Goal: Download file/media

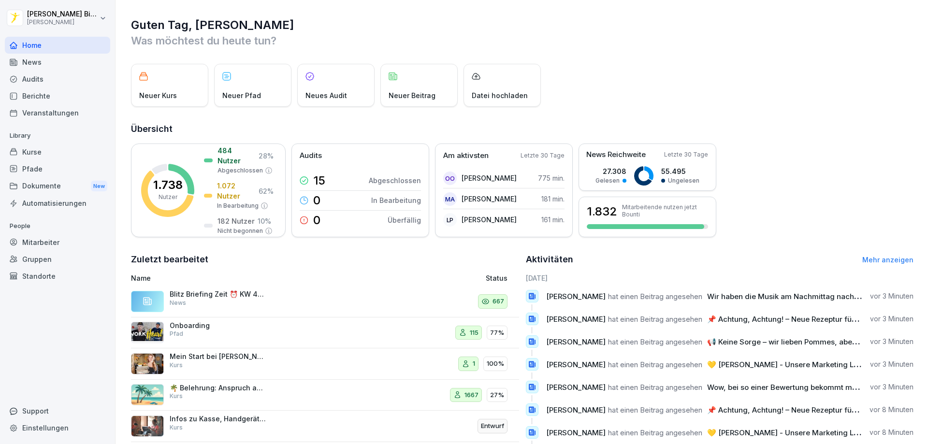
click at [35, 61] on div "News" at bounding box center [57, 62] width 105 height 17
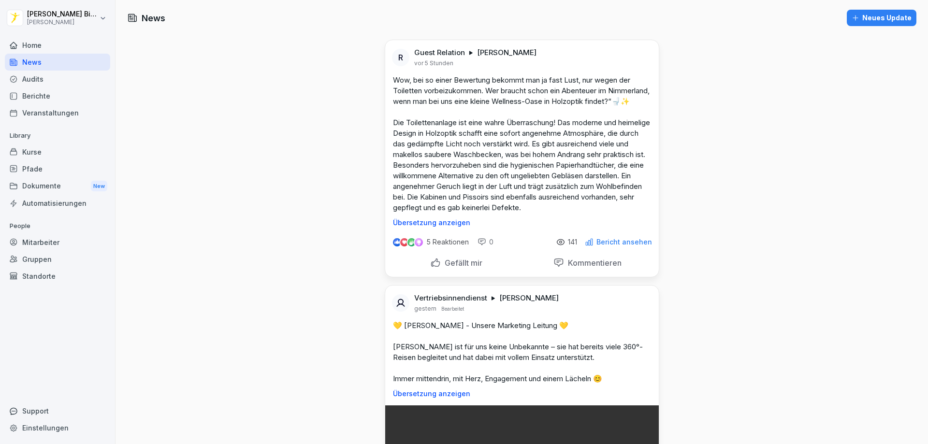
click at [458, 268] on p "Gefällt mir" at bounding box center [462, 263] width 42 height 10
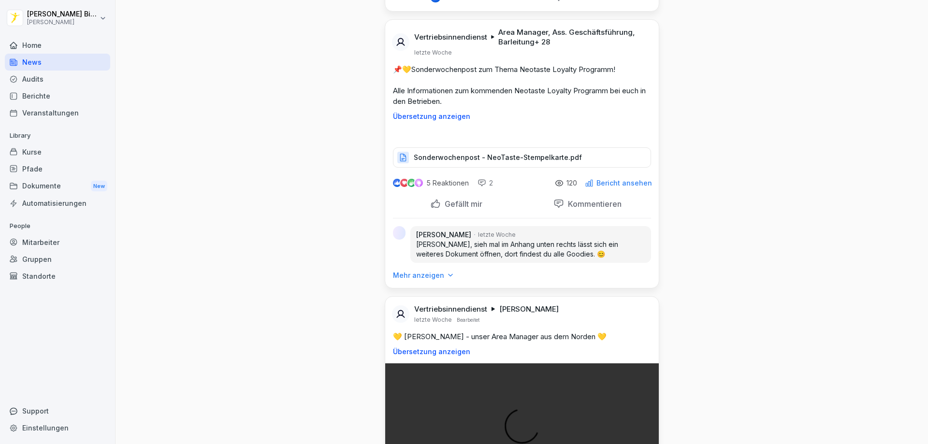
scroll to position [5220, 0]
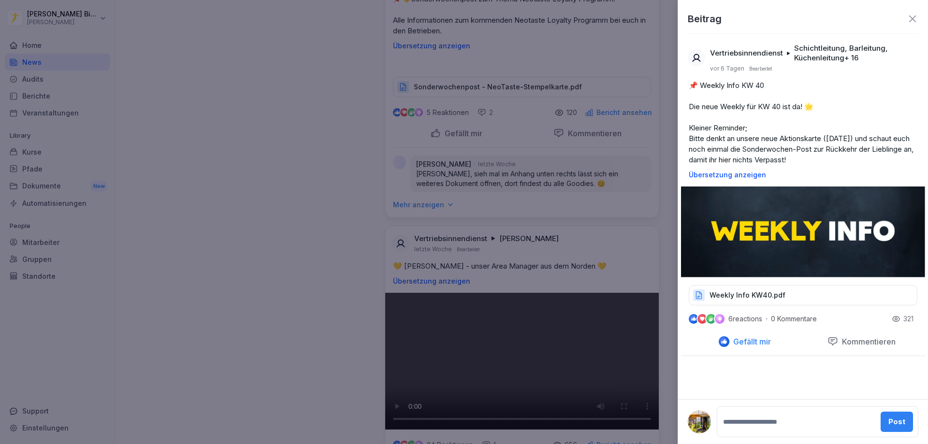
click at [748, 299] on p "Weekly Info KW40.pdf" at bounding box center [748, 295] width 76 height 10
click at [908, 19] on icon at bounding box center [913, 19] width 12 height 12
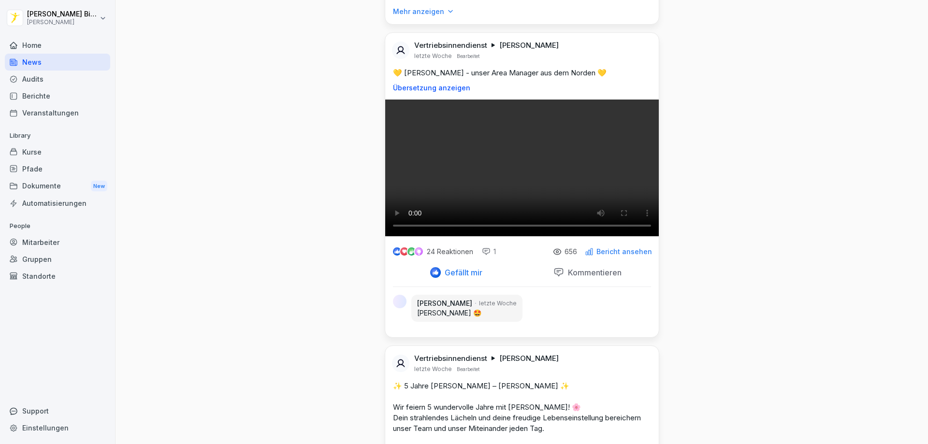
scroll to position [5558, 0]
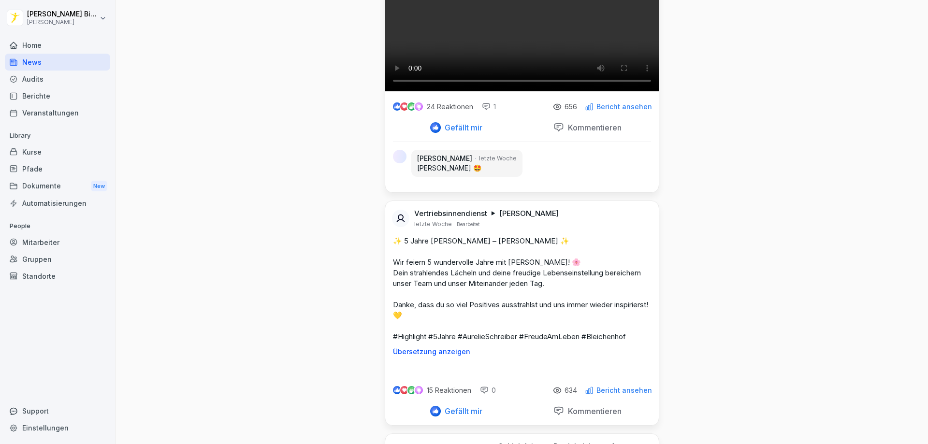
click at [39, 188] on div "Dokumente New" at bounding box center [57, 186] width 105 height 18
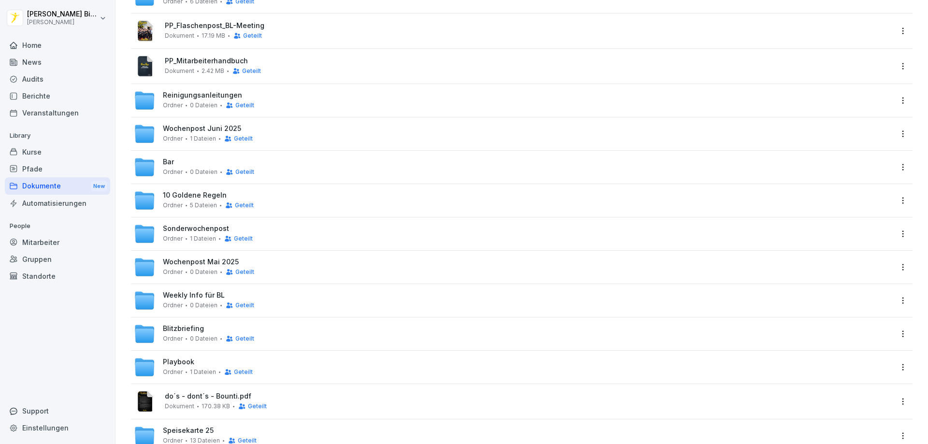
scroll to position [316, 0]
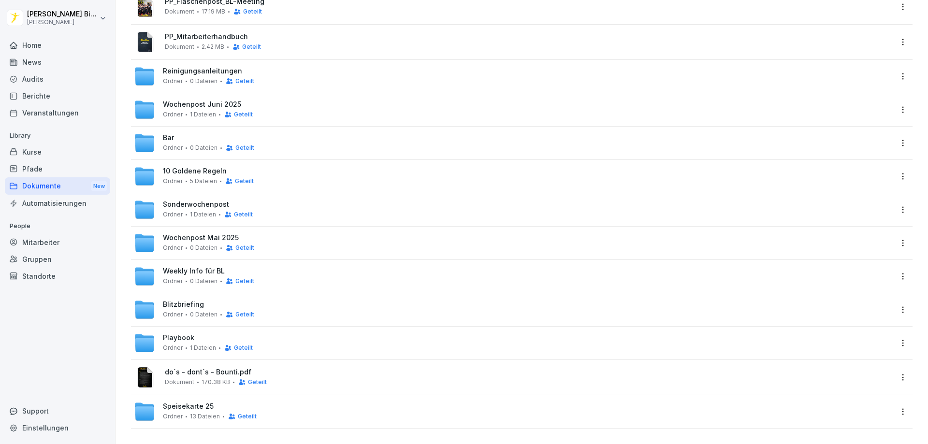
click at [194, 201] on span "Sonderwochenpost" at bounding box center [196, 205] width 66 height 8
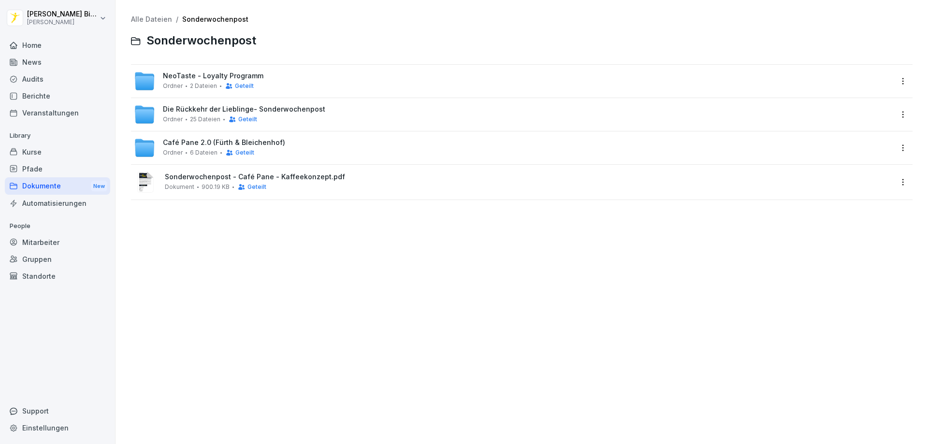
click at [207, 78] on span "NeoTaste - Loyalty Programm" at bounding box center [213, 76] width 101 height 8
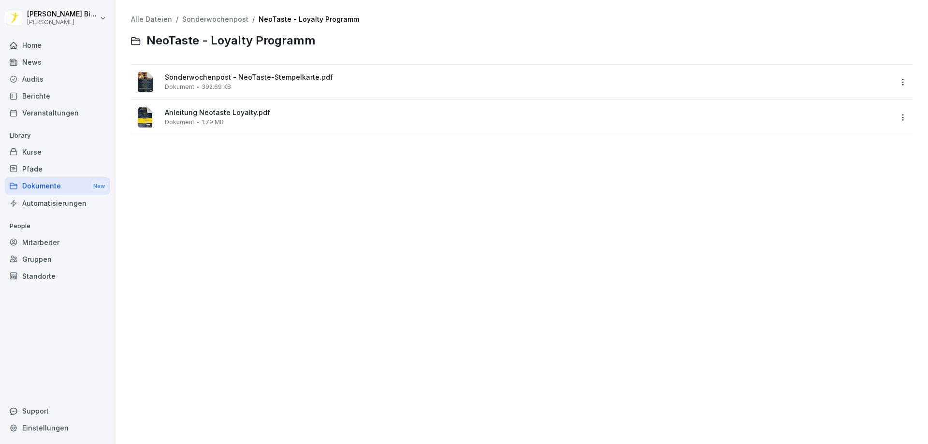
click at [198, 110] on span "Anleitung Neotaste Loyalty.pdf" at bounding box center [528, 113] width 727 height 8
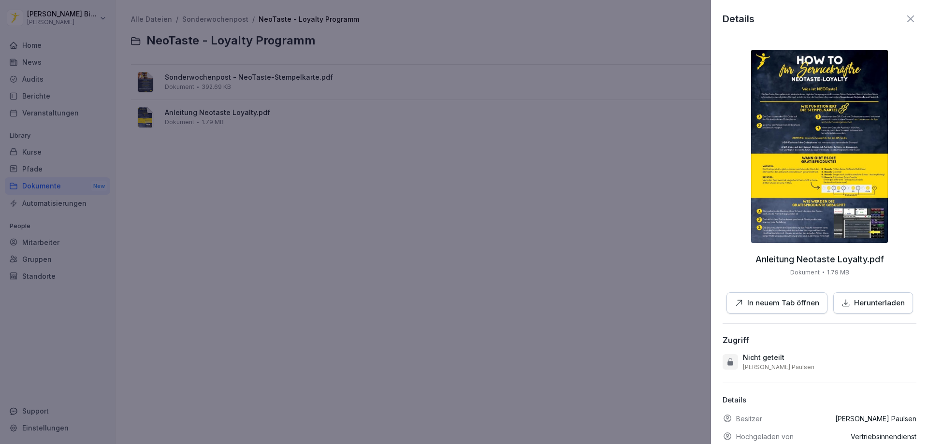
click at [875, 301] on p "Herunterladen" at bounding box center [879, 303] width 51 height 11
click at [905, 16] on icon at bounding box center [911, 19] width 12 height 12
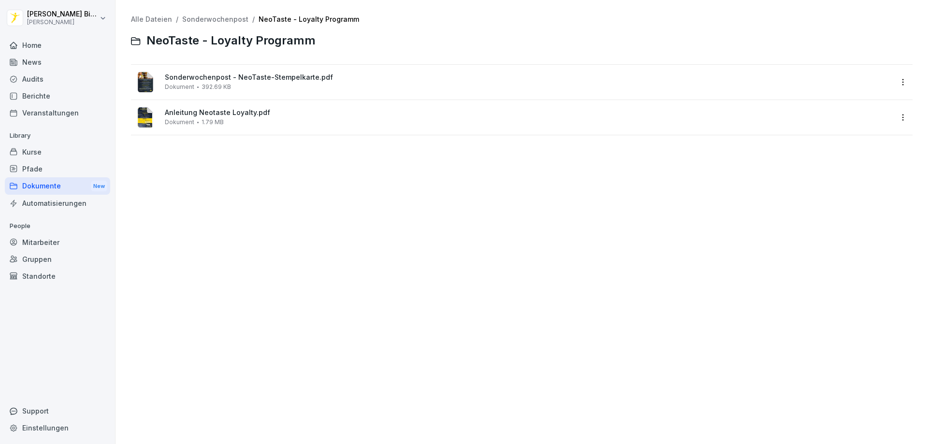
click at [321, 86] on div "Sonderwochenpost - NeoTaste-Stempelkarte.pdf Dokument 392.69 KB" at bounding box center [528, 81] width 727 height 17
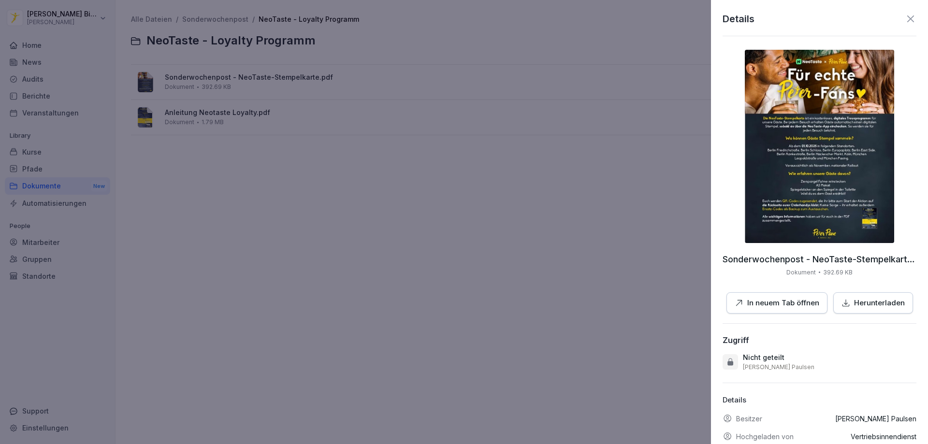
click at [857, 300] on p "Herunterladen" at bounding box center [879, 303] width 51 height 11
